Goal: Task Accomplishment & Management: Use online tool/utility

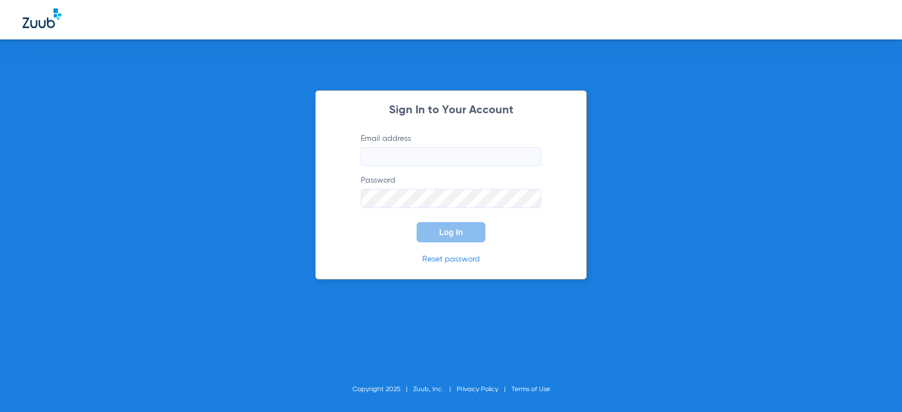
click at [407, 160] on input "Email address" at bounding box center [451, 156] width 180 height 19
type input "[EMAIL_ADDRESS][DOMAIN_NAME]"
click at [417, 222] on button "Log In" at bounding box center [451, 232] width 69 height 20
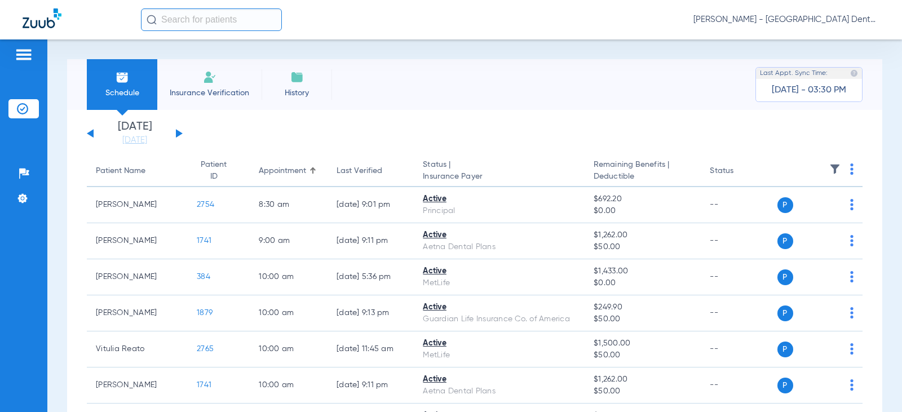
click at [180, 132] on button at bounding box center [179, 133] width 7 height 8
click at [180, 133] on button at bounding box center [179, 133] width 7 height 8
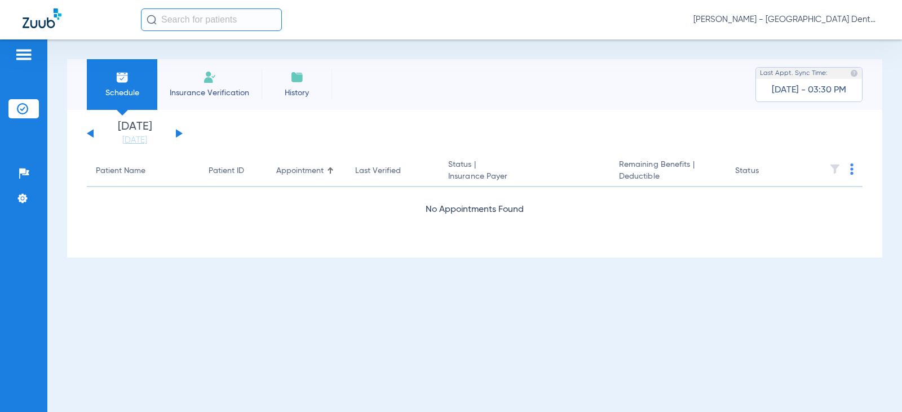
click at [180, 133] on button at bounding box center [179, 133] width 7 height 8
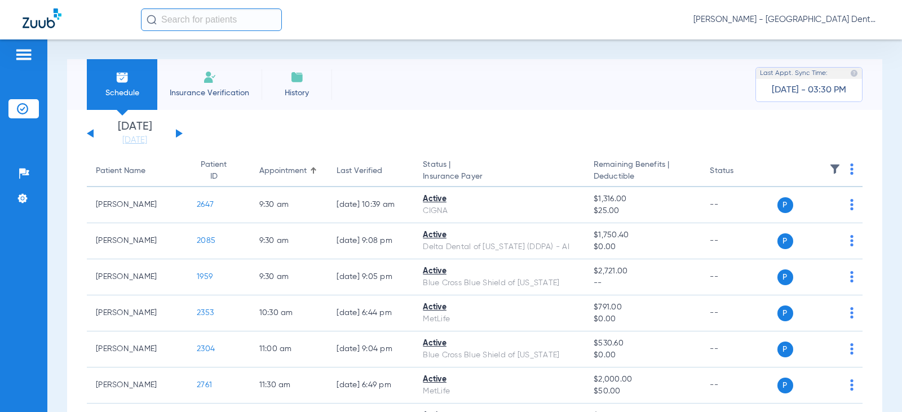
click at [180, 133] on button at bounding box center [179, 133] width 7 height 8
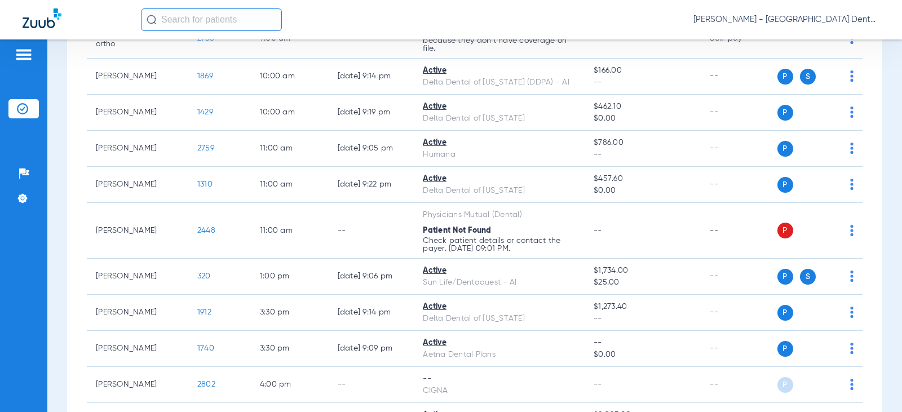
scroll to position [169, 0]
